Goal: Find specific page/section: Find specific page/section

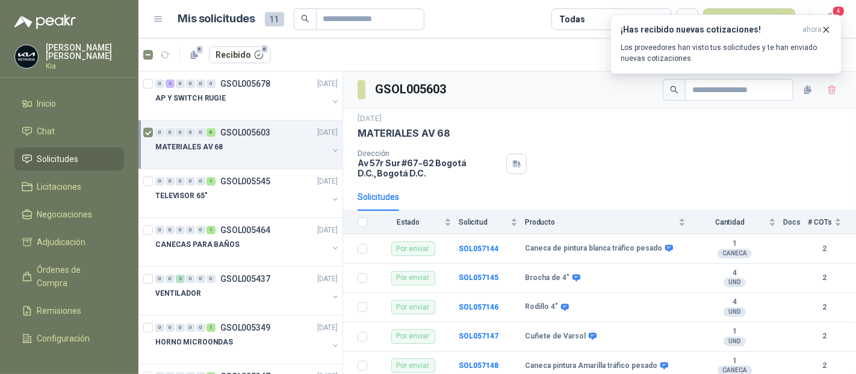
scroll to position [49, 0]
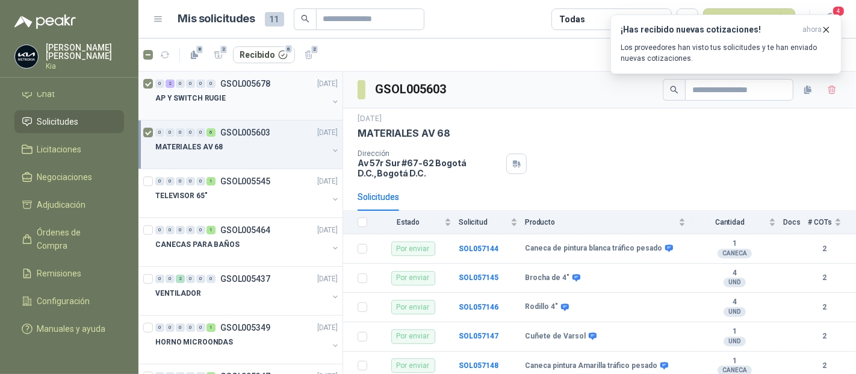
click at [249, 81] on p "GSOL005678" at bounding box center [245, 83] width 50 height 8
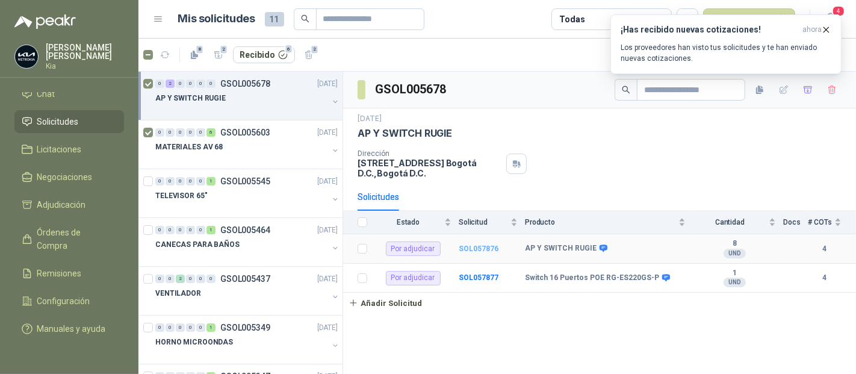
click at [490, 247] on b "SOL057876" at bounding box center [479, 248] width 40 height 8
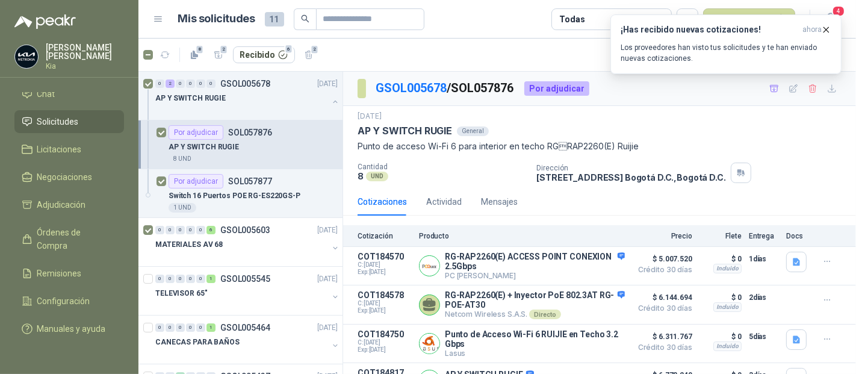
scroll to position [22, 0]
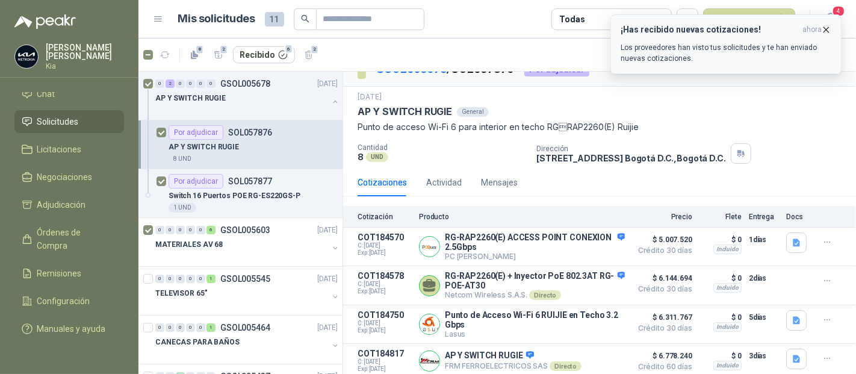
click at [827, 26] on icon "button" at bounding box center [826, 30] width 10 height 10
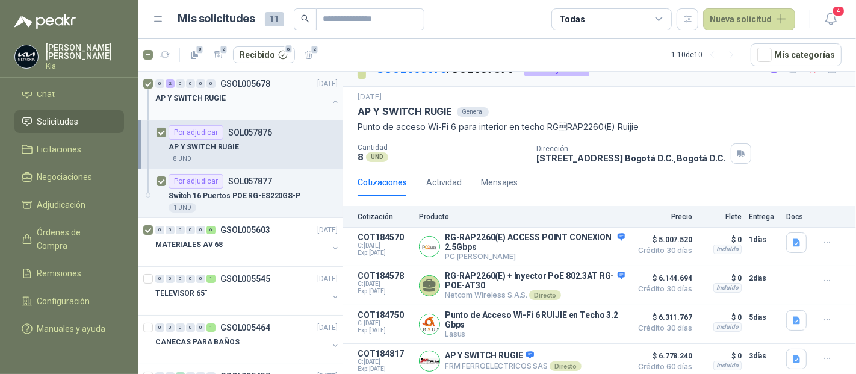
click at [245, 86] on p "GSOL005678" at bounding box center [245, 83] width 50 height 8
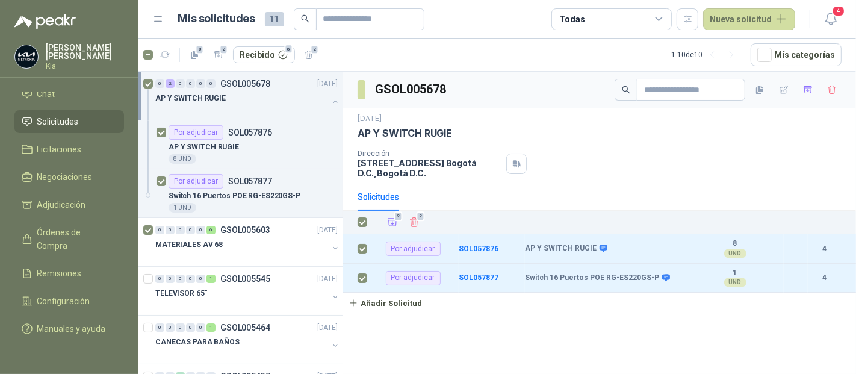
click at [385, 197] on div "Solicitudes" at bounding box center [379, 196] width 42 height 13
click at [389, 218] on icon "Añadir" at bounding box center [392, 222] width 9 height 8
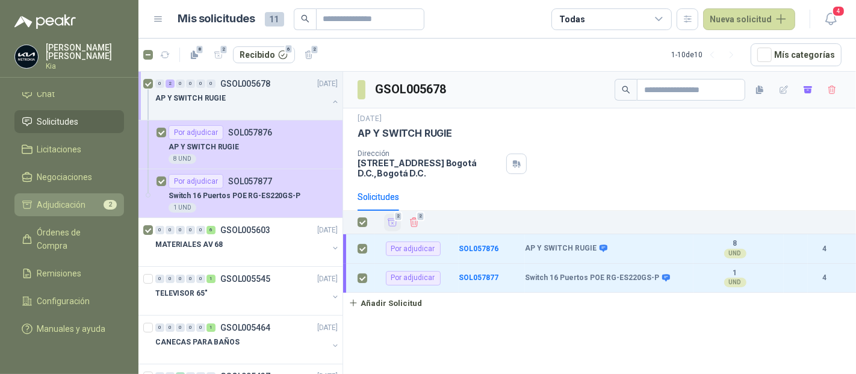
click at [65, 198] on span "Adjudicación" at bounding box center [61, 204] width 49 height 13
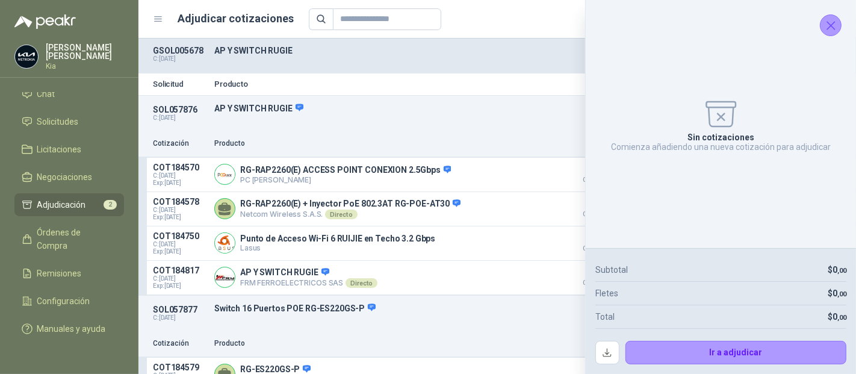
click at [831, 21] on icon "Cerrar" at bounding box center [830, 25] width 15 height 15
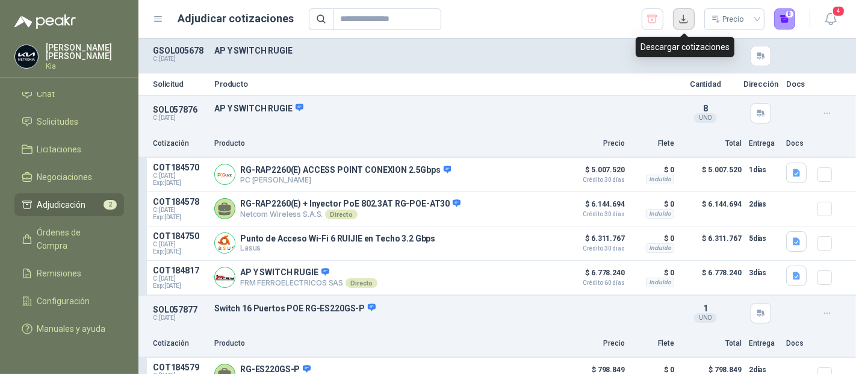
click at [684, 18] on button "button" at bounding box center [684, 19] width 22 height 22
